Goal: Information Seeking & Learning: Learn about a topic

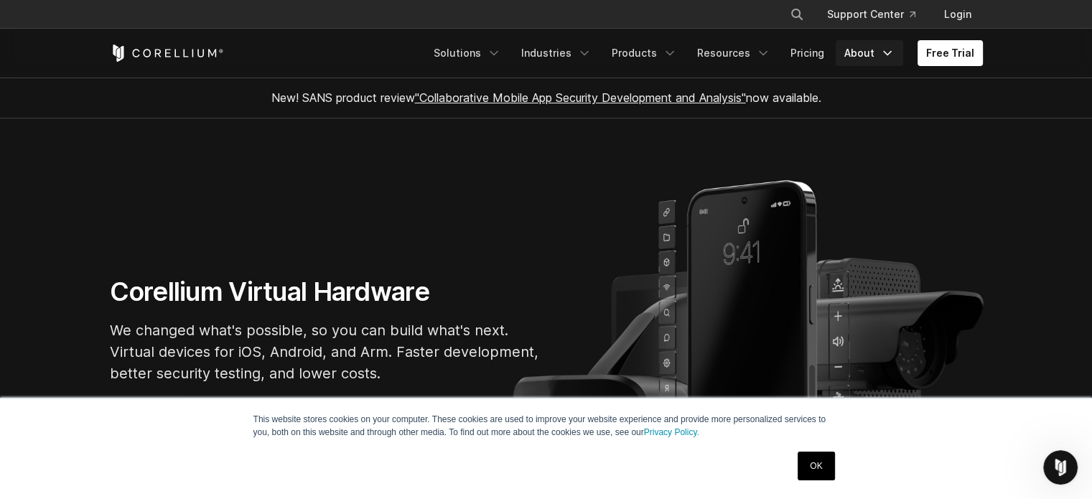
click at [890, 52] on icon "Navigation Menu" at bounding box center [887, 53] width 14 height 14
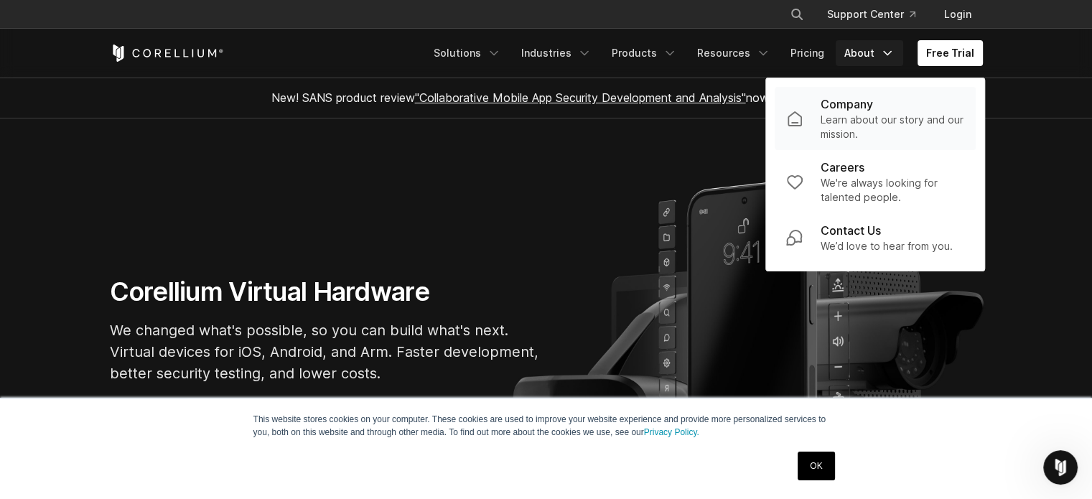
click at [873, 118] on p "Learn about our story and our mission." at bounding box center [892, 127] width 144 height 29
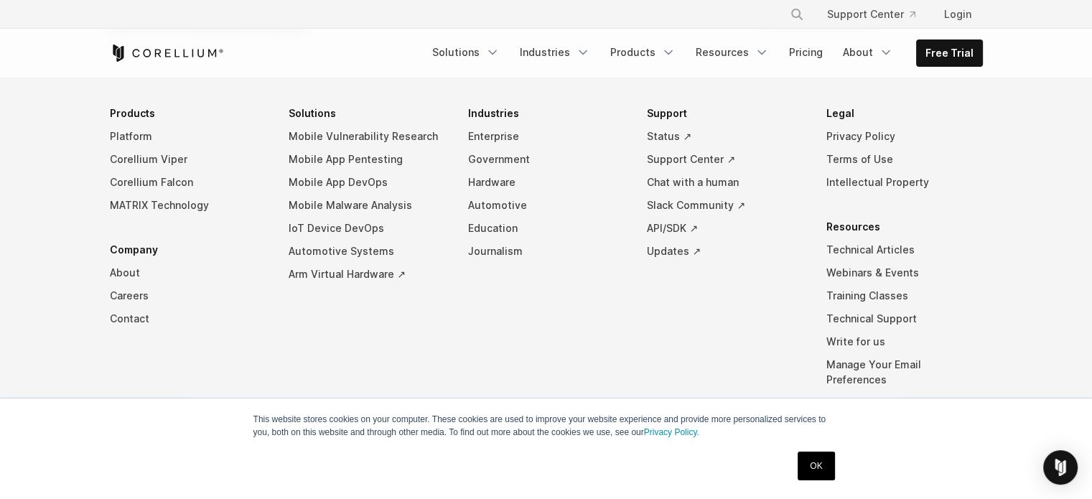
scroll to position [2573, 0]
click at [619, 288] on li "Industries Enterprise Government Hardware Automotive Education Journalism" at bounding box center [546, 255] width 156 height 311
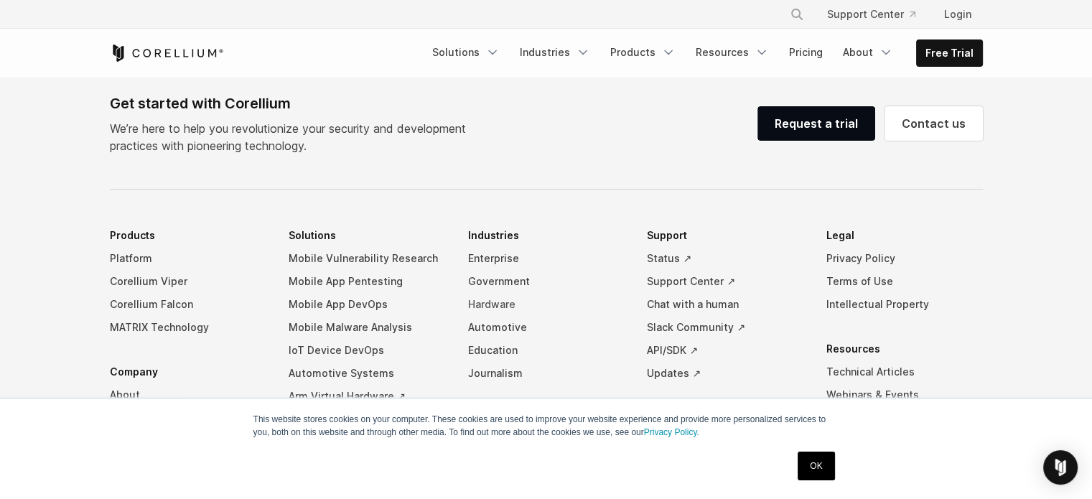
scroll to position [2446, 0]
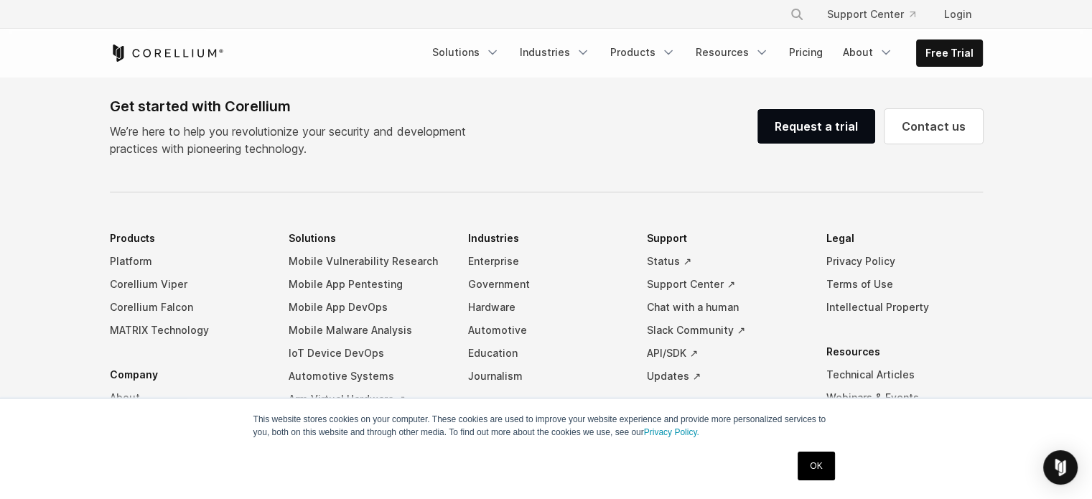
click at [124, 386] on link "About" at bounding box center [188, 397] width 156 height 23
